Goal: Check status: Check status

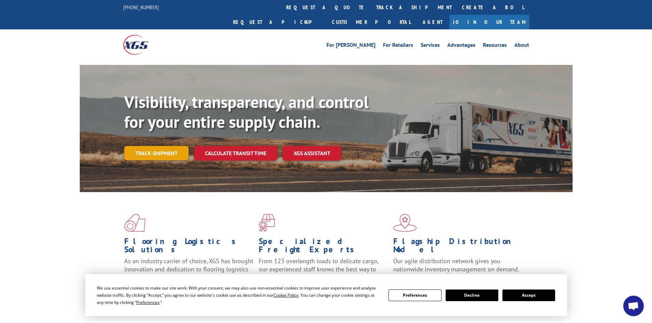
click at [162, 146] on link "Track shipment" at bounding box center [156, 153] width 64 height 14
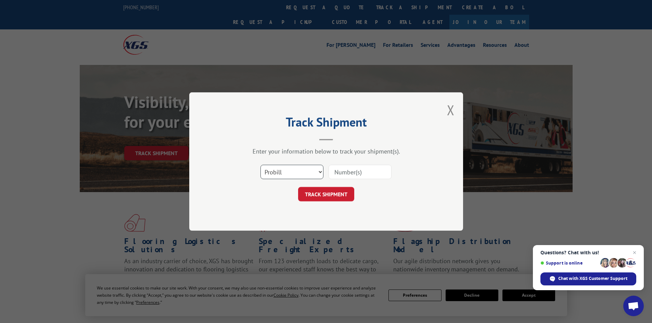
click at [315, 170] on select "Select category... Probill BOL PO" at bounding box center [291, 172] width 63 height 14
select select "bol"
click at [260, 165] on select "Select category... Probill BOL PO" at bounding box center [291, 172] width 63 height 14
click at [341, 173] on input at bounding box center [360, 172] width 63 height 14
paste input "0078157635"
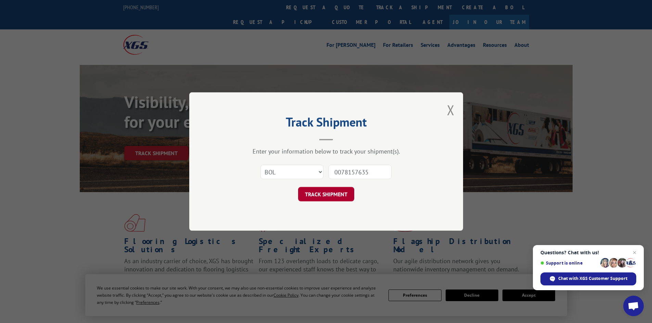
type input "0078157635"
click at [317, 197] on button "TRACK SHIPMENT" at bounding box center [326, 194] width 56 height 14
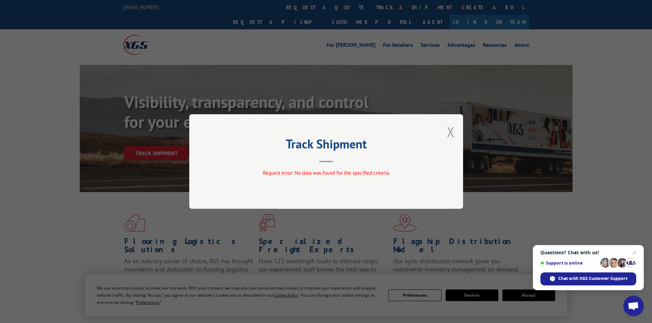
click at [451, 131] on button "Close modal" at bounding box center [451, 132] width 8 height 18
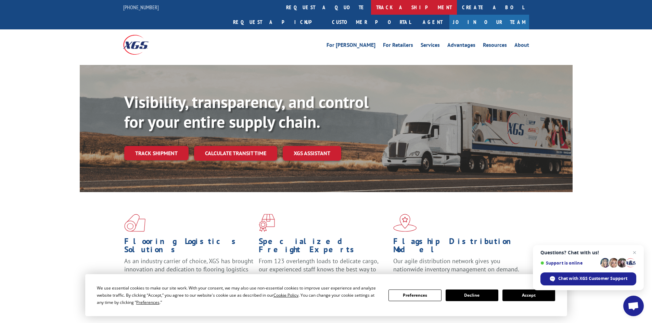
click at [371, 10] on link "track a shipment" at bounding box center [414, 7] width 86 height 15
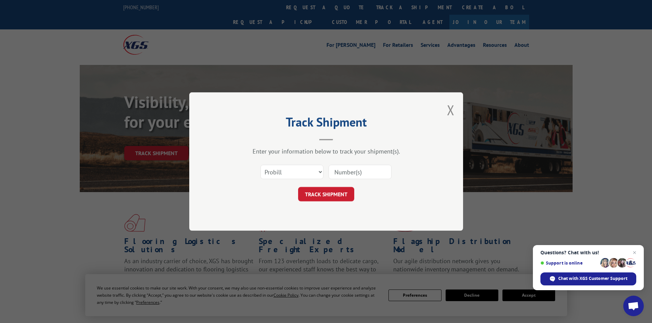
paste input "0078157635"
type input "0078157635"
click at [315, 194] on button "TRACK SHIPMENT" at bounding box center [326, 194] width 56 height 14
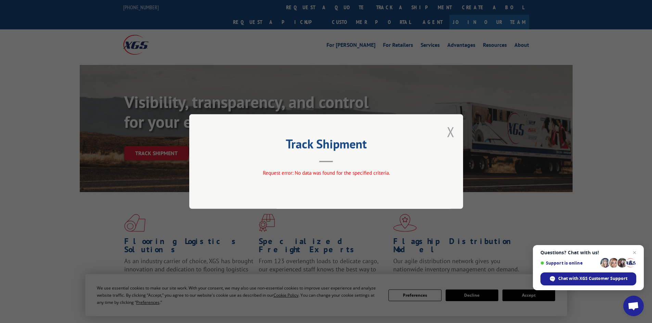
click at [448, 129] on button "Close modal" at bounding box center [451, 132] width 8 height 18
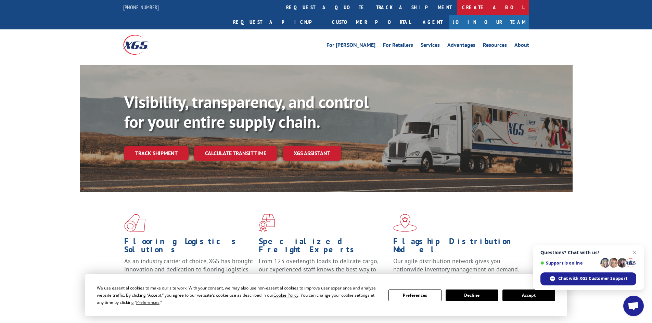
click at [457, 10] on link "Create a BOL" at bounding box center [493, 7] width 72 height 15
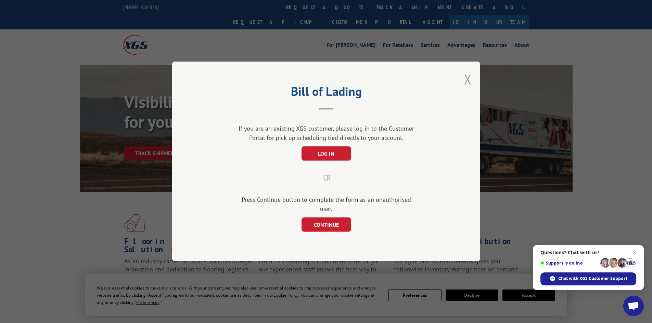
click at [471, 84] on button "Close modal" at bounding box center [468, 79] width 8 height 18
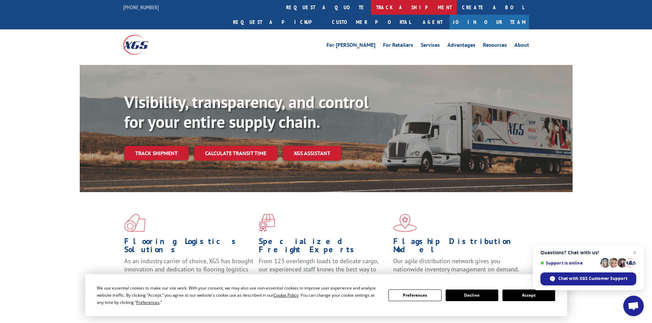
click at [371, 8] on link "track a shipment" at bounding box center [414, 7] width 86 height 15
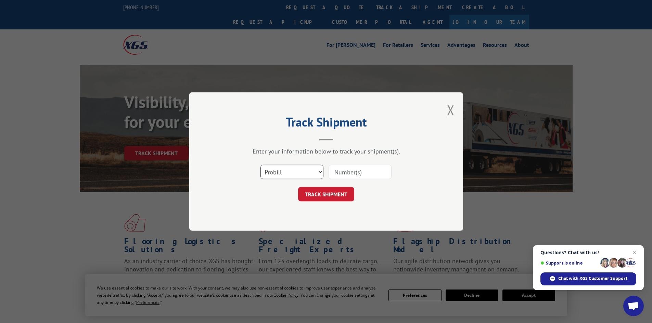
drag, startPoint x: 318, startPoint y: 172, endPoint x: 322, endPoint y: 170, distance: 3.8
click at [318, 172] on select "Select category... Probill BOL PO" at bounding box center [291, 172] width 63 height 14
select select "bol"
click at [260, 165] on select "Select category... Probill BOL PO" at bounding box center [291, 172] width 63 height 14
click at [340, 171] on input at bounding box center [360, 172] width 63 height 14
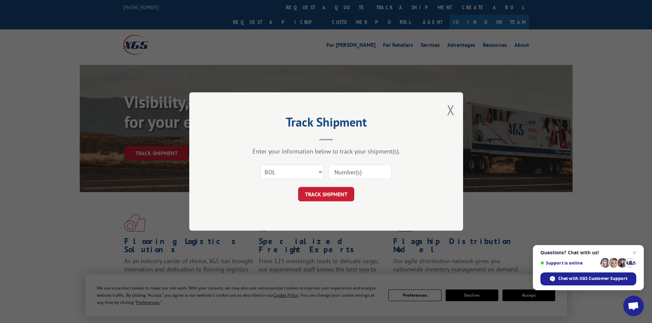
paste input "0078157635"
type input "0078157635"
click at [322, 195] on button "TRACK SHIPMENT" at bounding box center [326, 194] width 56 height 14
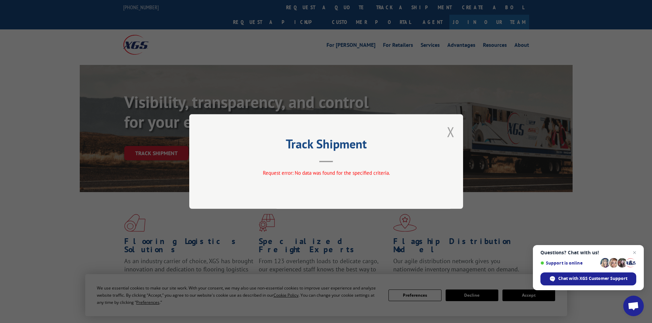
click at [447, 131] on button "Close modal" at bounding box center [451, 132] width 8 height 18
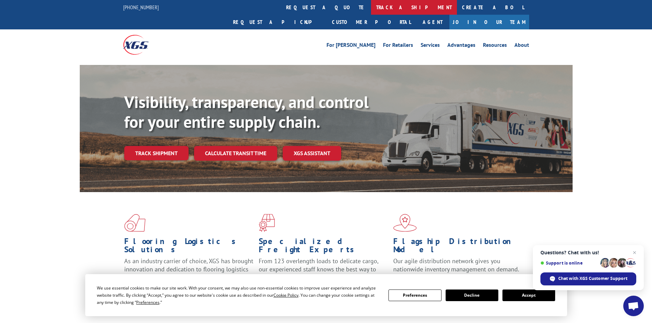
click at [371, 10] on link "track a shipment" at bounding box center [414, 7] width 86 height 15
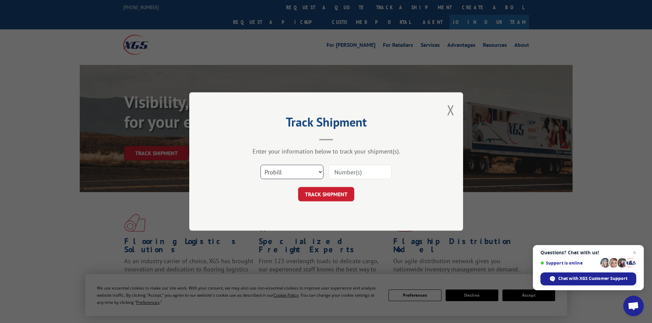
click at [319, 172] on select "Select category... Probill BOL PO" at bounding box center [291, 172] width 63 height 14
click at [260, 165] on select "Select category... Probill BOL PO" at bounding box center [291, 172] width 63 height 14
click at [345, 171] on input at bounding box center [360, 172] width 63 height 14
paste input "2838833"
type input "2838833"
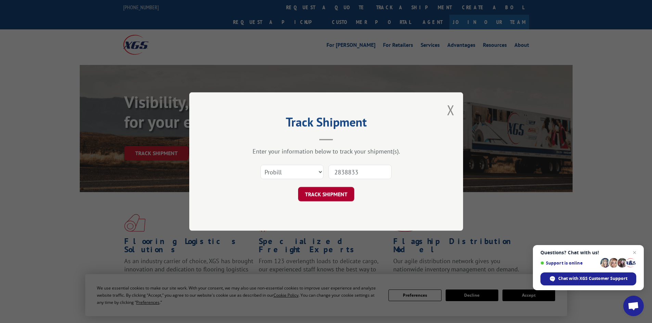
click at [323, 196] on button "TRACK SHIPMENT" at bounding box center [326, 194] width 56 height 14
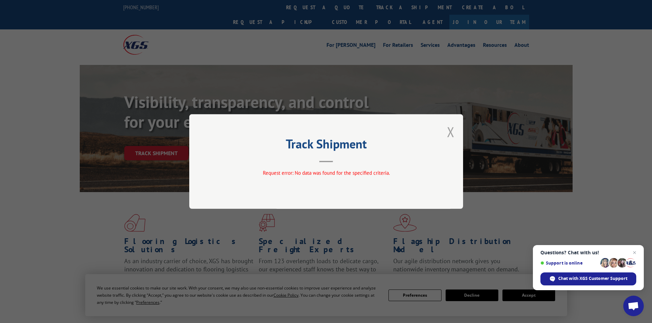
click at [449, 132] on button "Close modal" at bounding box center [451, 132] width 8 height 18
